Goal: Information Seeking & Learning: Understand process/instructions

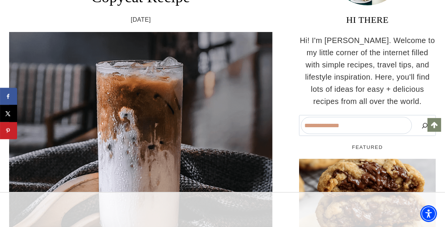
scroll to position [333, 0]
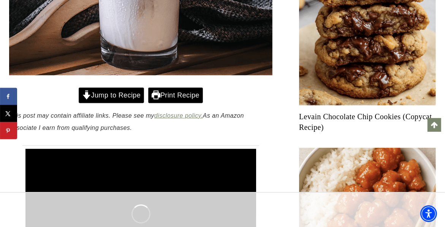
click at [109, 95] on link "Jump to Recipe" at bounding box center [111, 95] width 65 height 16
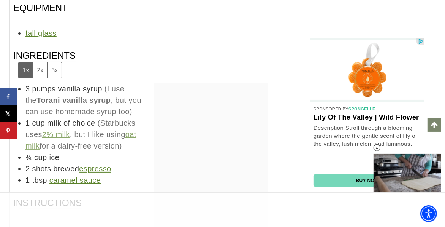
scroll to position [3629, 0]
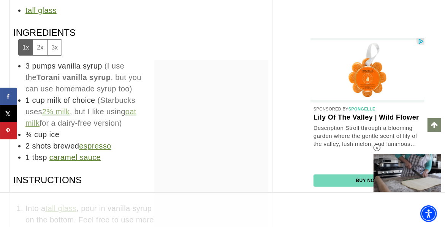
click at [95, 141] on link "espresso" at bounding box center [95, 145] width 32 height 8
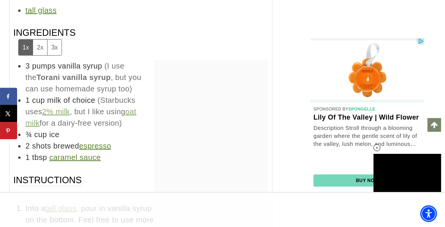
click at [80, 153] on link "caramel sauce" at bounding box center [74, 157] width 51 height 8
click at [103, 141] on link "espresso" at bounding box center [95, 145] width 32 height 8
